Goal: Entertainment & Leisure: Consume media (video, audio)

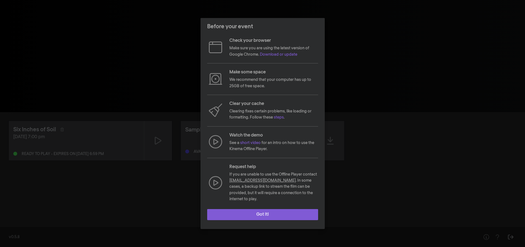
click at [278, 213] on button "Got it!" at bounding box center [262, 214] width 111 height 11
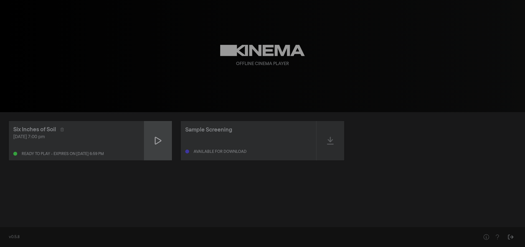
click at [152, 138] on div at bounding box center [158, 140] width 28 height 39
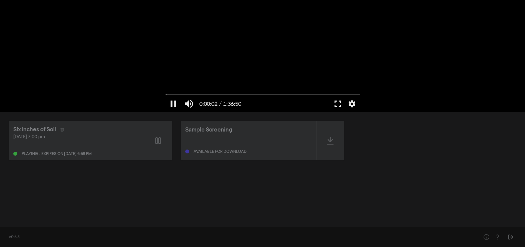
click at [179, 92] on div at bounding box center [263, 56] width 200 height 112
click at [183, 95] on input "Seek" at bounding box center [263, 94] width 194 height 3
click at [174, 102] on button "play_arrow" at bounding box center [174, 104] width 16 height 17
click at [215, 95] on input "Seek" at bounding box center [263, 94] width 194 height 3
type input "1480.08279"
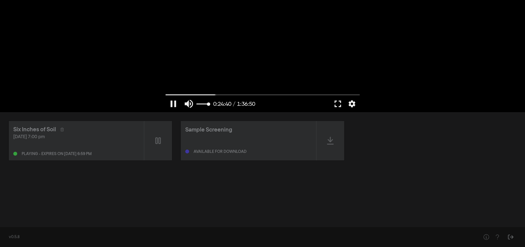
type input "0.460115131578947"
type input "1480.23702"
type input "0.466282894736842"
type input "1480.256246"
type input "0.478207236842105"
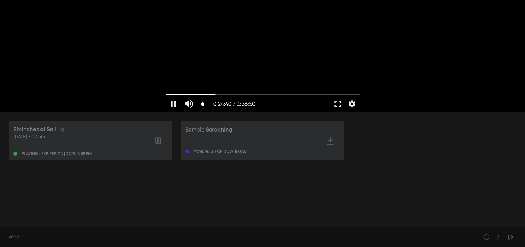
type input "1480.26975"
type input "0.478207236842105"
click at [203, 104] on input "volume" at bounding box center [203, 104] width 14 height 3
type input "1480.740264"
type input "0.548930921052632"
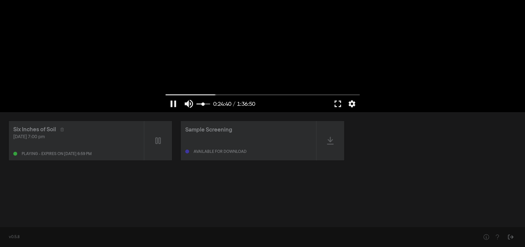
type input "1480.749962"
type input "0.555098684210526"
type input "1480.789682"
type input "0.560855263157895"
type input "1480.866496"
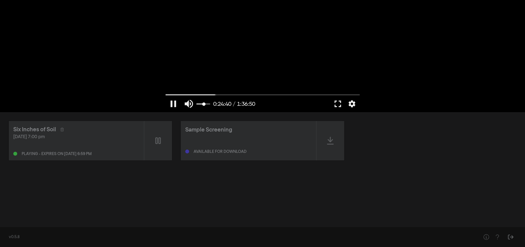
type input "0.56702302631579"
type input "1481.118657"
type input "0.560855263157895"
type input "1481.219337"
type input "0.5546875"
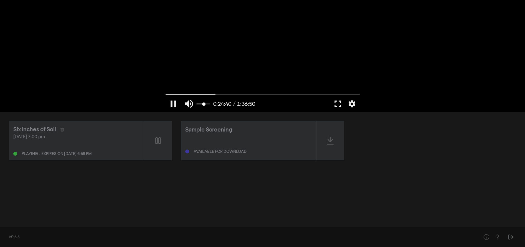
type input "1481.244817"
type input "0.542763157894737"
type input "1481.29663"
type input "0.530427631578947"
type input "1481.324482"
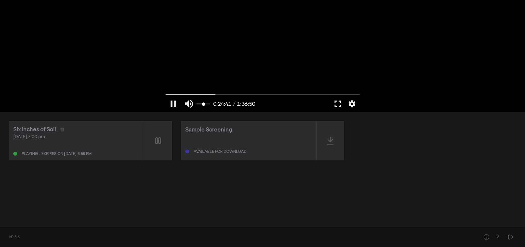
type input "0.524259868421053"
type input "1481.370529"
type input "0.518503289473684"
type input "1481.376645"
type input "0.51233552631579"
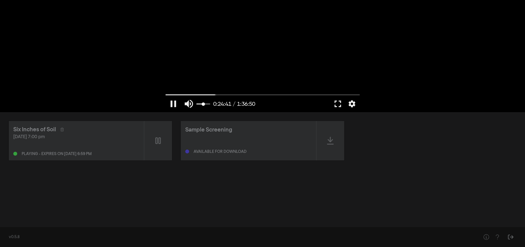
type input "1481.389984"
type input "0.506167763157895"
type input "1481.403219"
type input "0.494243421052632"
type input "1481.41672"
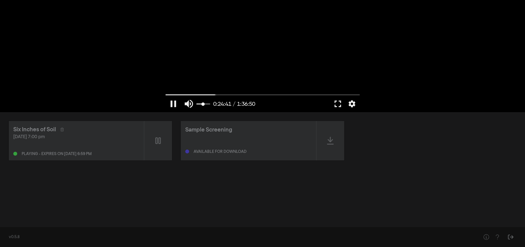
type input "0.488075657894737"
type input "1481.429921"
type input "0.475740131578947"
type input "1481.470006"
type input "0.469983552631579"
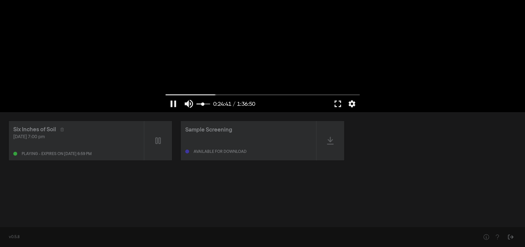
type input "1481.496927"
type input "0.45764802631579"
type input "1481.510043"
type input "0.451480263157895"
type input "1481.536638"
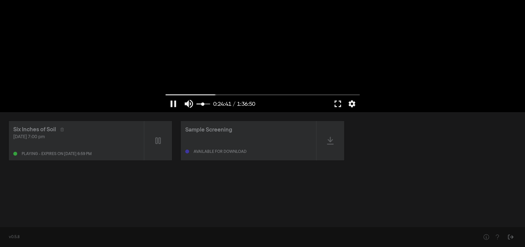
type input "0.445723684210526"
type input "1482.508525"
type input "0.433388157894737"
type input "1482.887181"
type input "0.433388157894737"
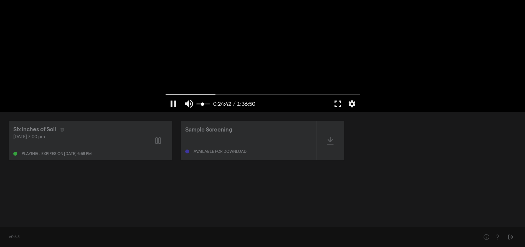
click at [202, 105] on input "volume" at bounding box center [203, 104] width 14 height 3
type input "1483.771833"
type input "0.409128289473684"
type input "1483.790832"
type input "0.40296052631579"
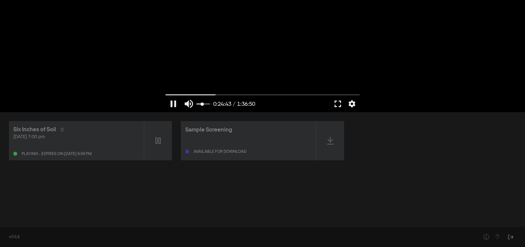
type input "1483.80441"
type input "0.397203947368421"
type input "1483.817434"
type input "0.391036184210526"
type input "1483.844123"
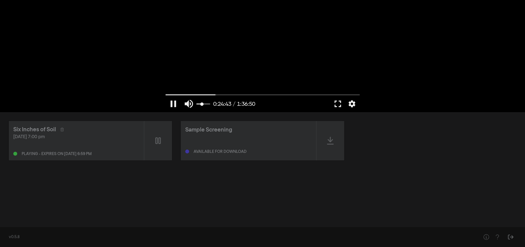
type input "0.384868421052632"
type input "1483.870878"
type input "0.378700657894737"
type input "1484.150698"
type input "0.378700657894737"
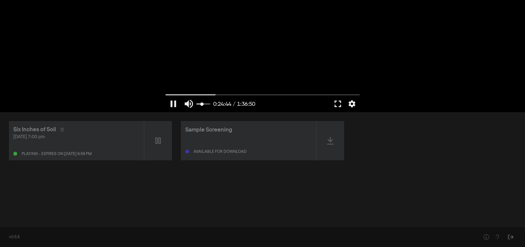
click at [202, 105] on input "volume" at bounding box center [203, 104] width 14 height 3
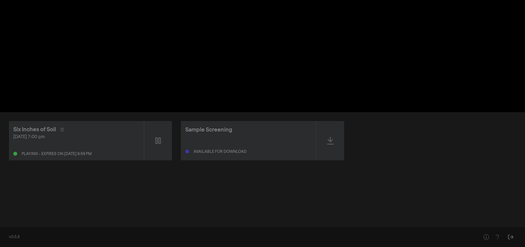
click at [143, 43] on div "pause 0:28:03 / 1:36:50 volume_up fullscreen settings closed_caption Captions O…" at bounding box center [262, 56] width 525 height 112
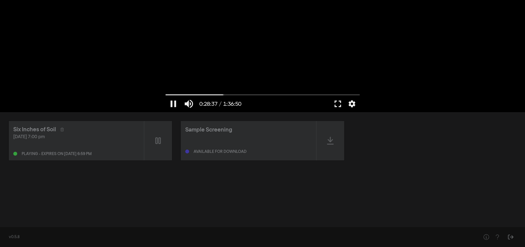
type input "1717.086731"
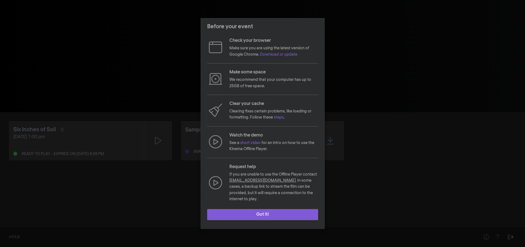
click at [272, 209] on button "Got it!" at bounding box center [262, 214] width 111 height 11
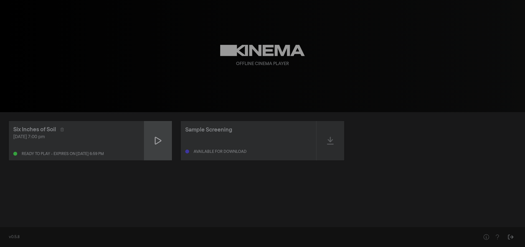
click at [158, 140] on icon at bounding box center [158, 140] width 7 height 9
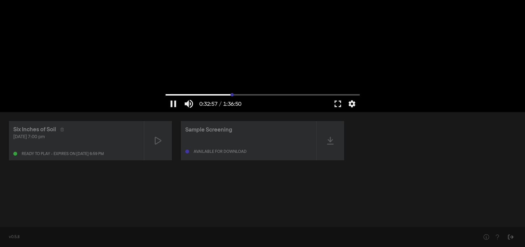
click at [232, 95] on input "Seek" at bounding box center [263, 94] width 194 height 3
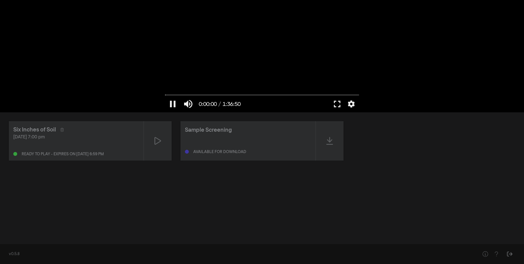
drag, startPoint x: 173, startPoint y: 95, endPoint x: 158, endPoint y: 96, distance: 14.8
click at [165, 96] on input "Seek" at bounding box center [262, 94] width 194 height 3
click at [173, 103] on button "pause" at bounding box center [173, 104] width 16 height 17
drag, startPoint x: 167, startPoint y: 95, endPoint x: 155, endPoint y: 97, distance: 12.6
type input "0"
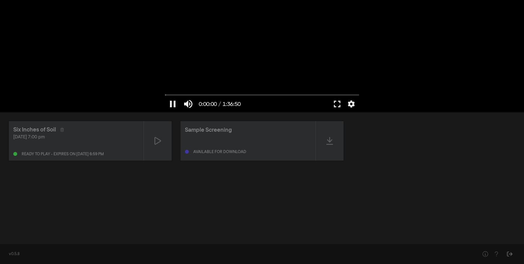
click at [165, 97] on input "Seek" at bounding box center [262, 94] width 194 height 3
